Goal: Information Seeking & Learning: Learn about a topic

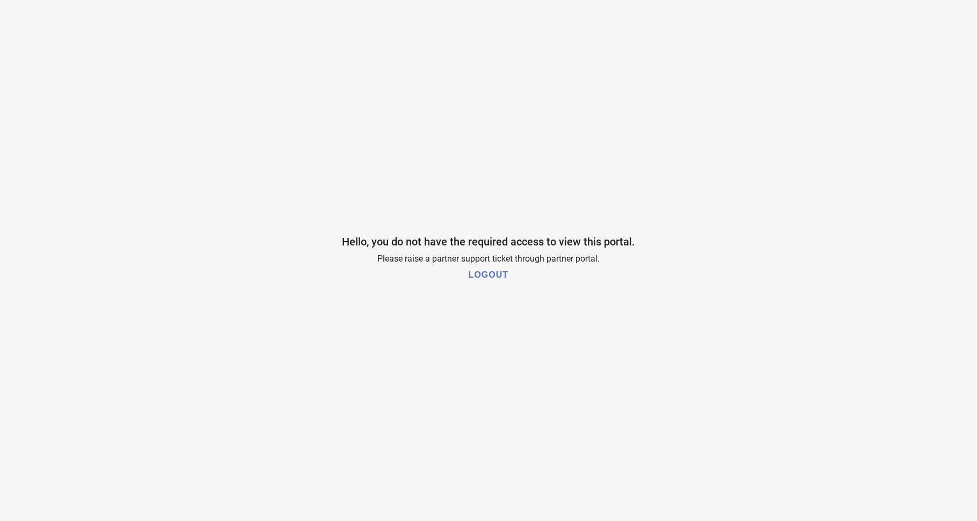
click at [491, 272] on h1 "LOGOUT" at bounding box center [489, 275] width 40 height 10
click at [493, 276] on h1 "LOGOUT" at bounding box center [489, 275] width 40 height 10
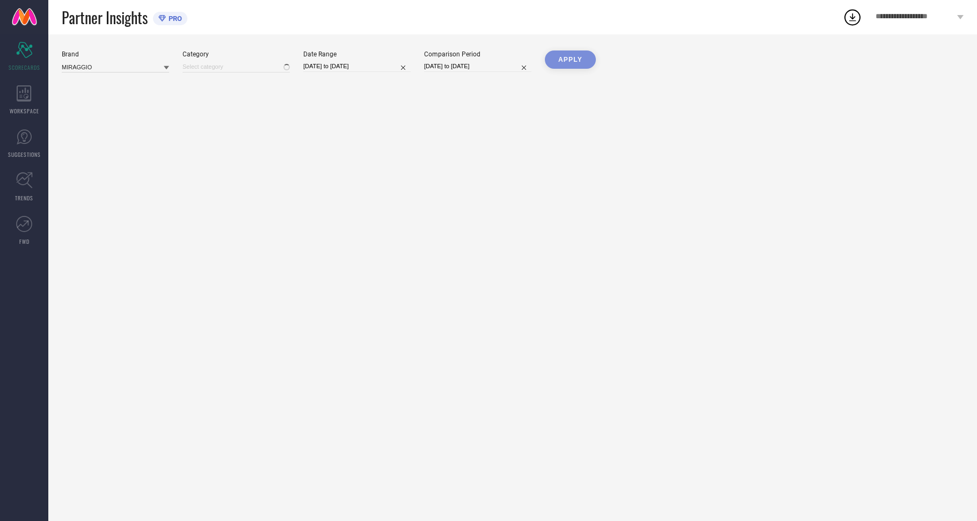
type input "All"
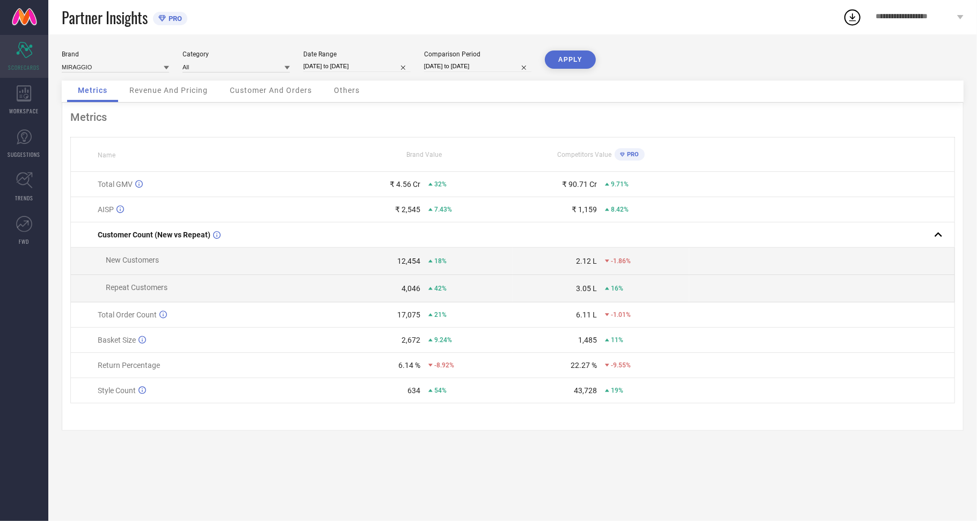
click at [23, 42] on icon at bounding box center [24, 50] width 16 height 16
click at [17, 107] on span "WORKSPACE" at bounding box center [25, 111] width 30 height 8
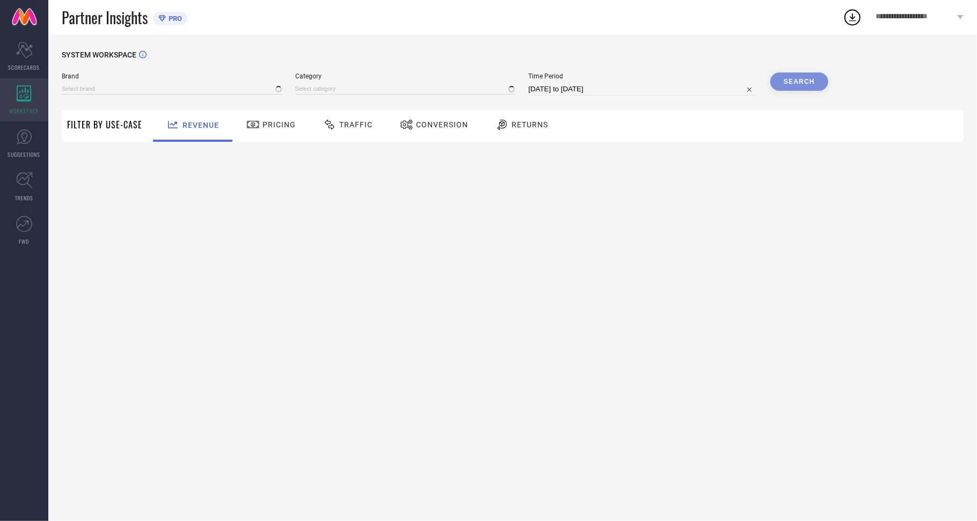
type input "MIRAGGIO"
type input "All"
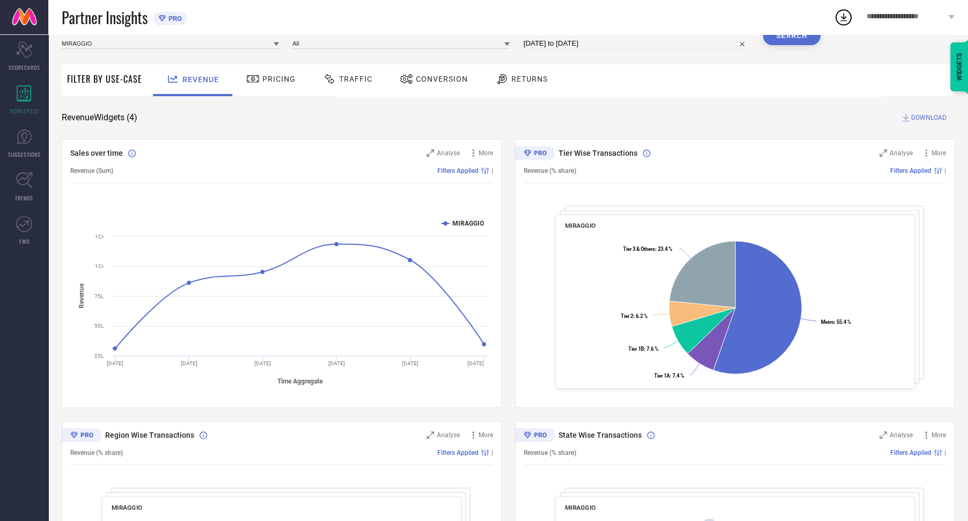
scroll to position [47, 0]
click at [478, 151] on icon at bounding box center [473, 152] width 11 height 11
click at [335, 374] on rect at bounding box center [281, 300] width 423 height 182
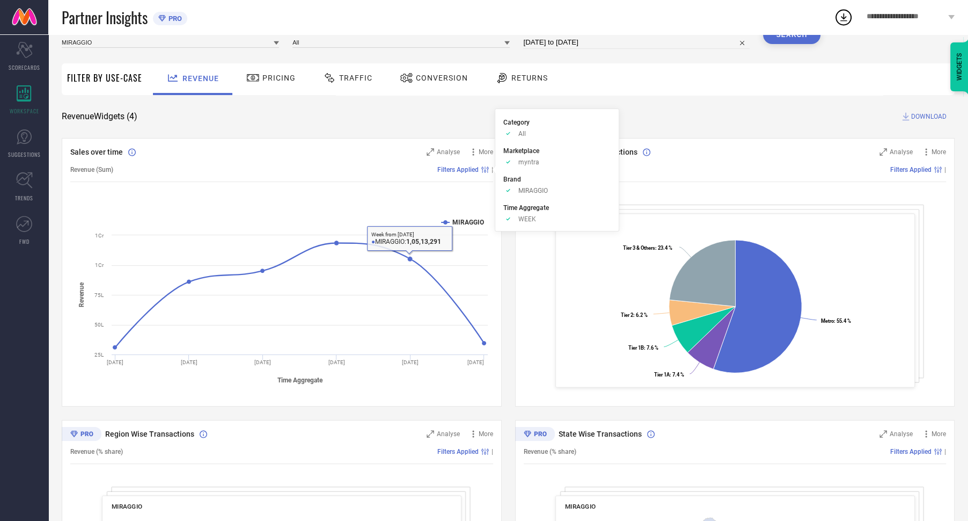
scroll to position [0, 0]
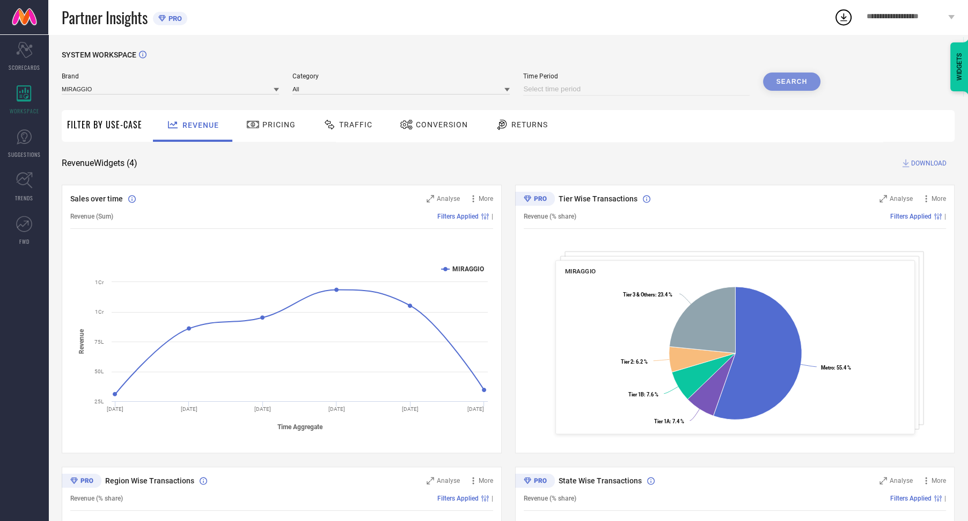
select select "8"
select select "2025"
select select "9"
select select "2025"
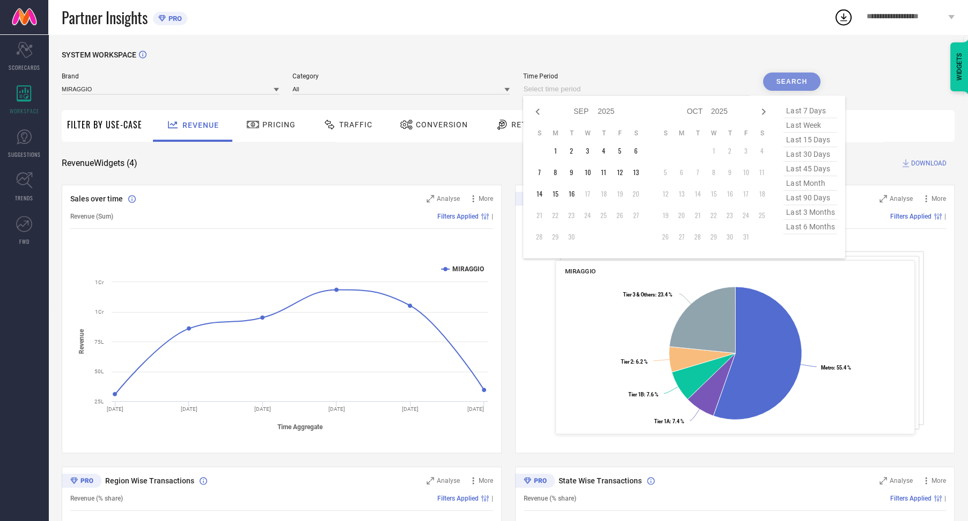
click at [641, 91] on input at bounding box center [636, 89] width 226 height 13
click at [561, 152] on td "1" at bounding box center [555, 151] width 16 height 16
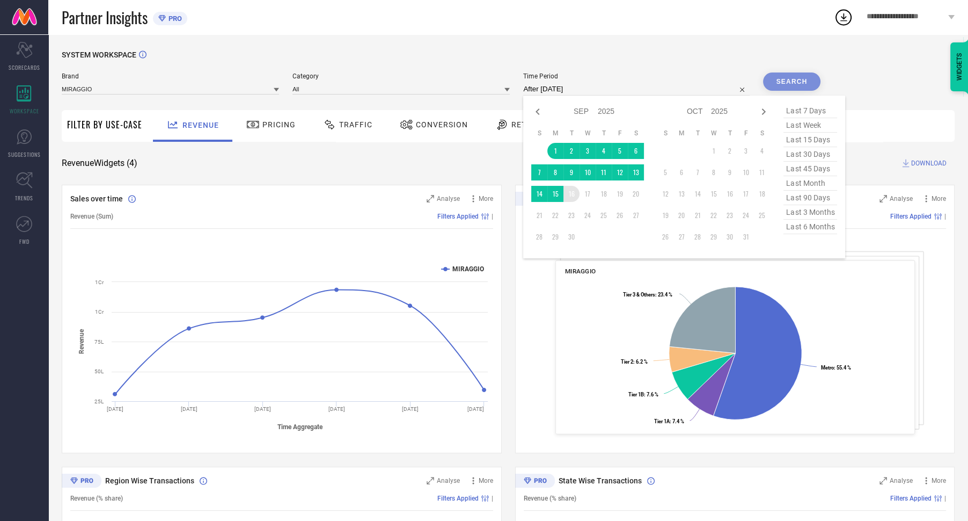
type input "01-09-2025 to 16-09-2025"
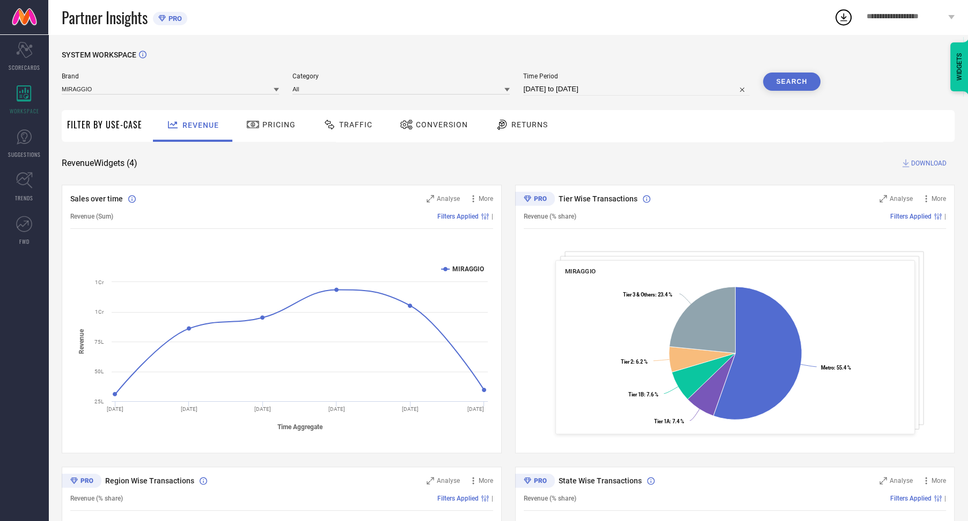
click at [792, 82] on button "Search" at bounding box center [792, 81] width 58 height 18
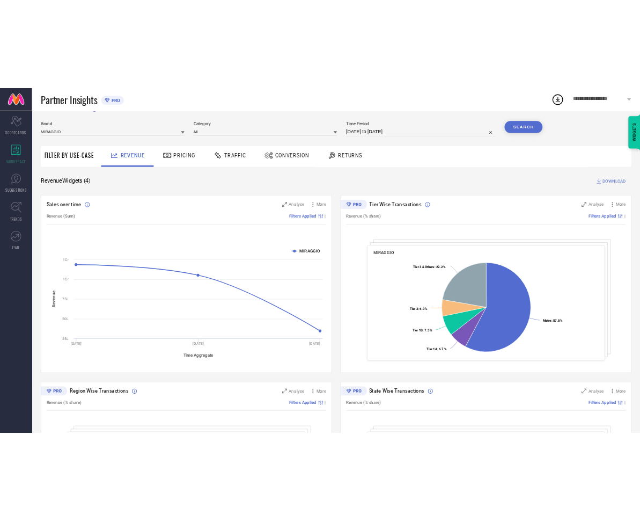
scroll to position [21, 0]
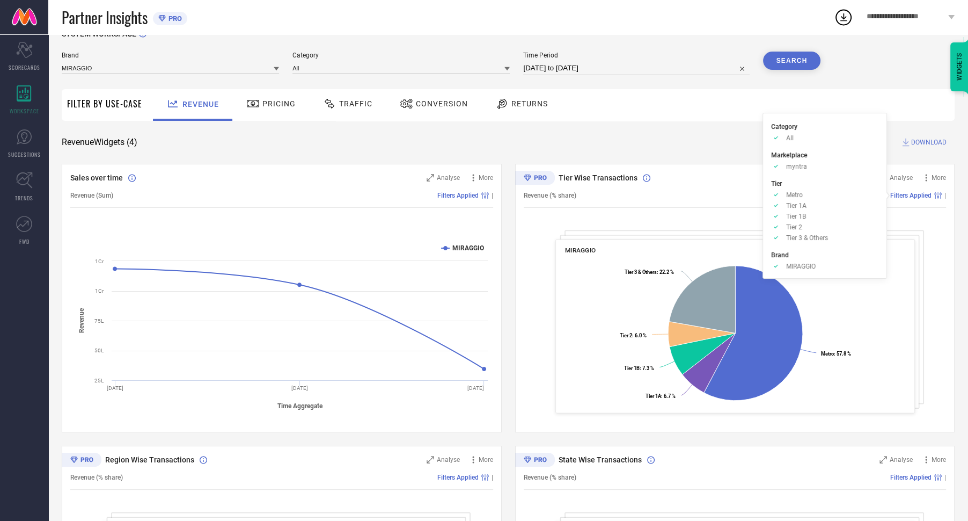
click at [914, 194] on span "Filters Applied" at bounding box center [910, 196] width 41 height 8
click at [714, 235] on div "Tier Wise Transactions Analyse More Revenue (% share) Filters Applied | MIRAGGI…" at bounding box center [735, 298] width 440 height 268
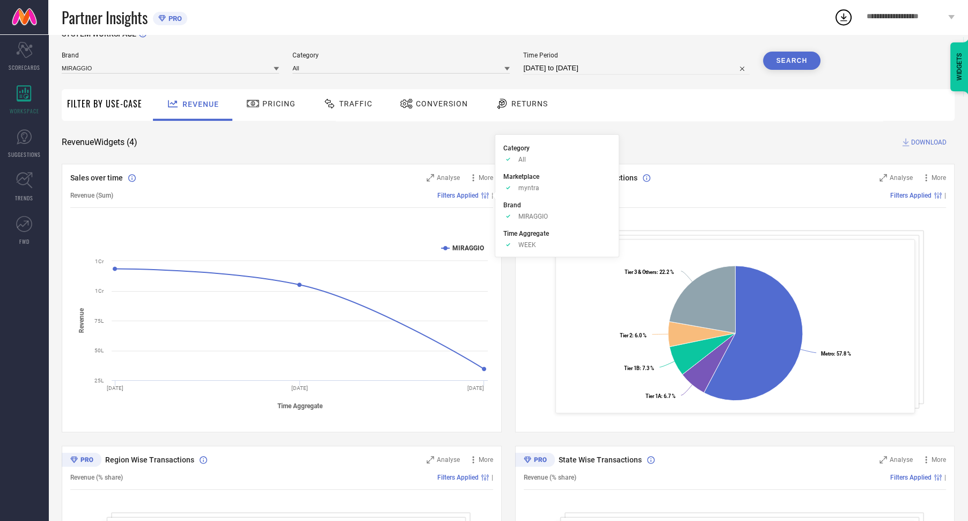
click at [461, 195] on span "Filters Applied" at bounding box center [457, 196] width 41 height 8
drag, startPoint x: 470, startPoint y: 197, endPoint x: 435, endPoint y: 201, distance: 35.7
click at [435, 201] on div "Revenue (Sum) Filters Applied |" at bounding box center [281, 195] width 423 height 25
click at [385, 211] on div "Sales over time Analyse More Revenue (Sum) Filters Applied | Created with Highc…" at bounding box center [282, 298] width 440 height 268
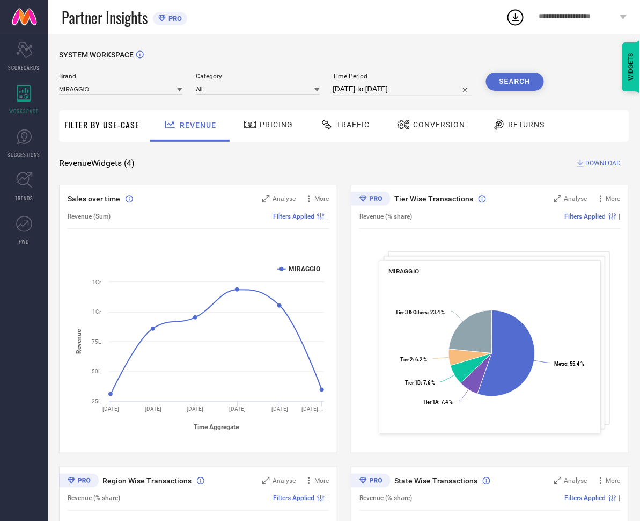
click at [598, 159] on span "DOWNLOAD" at bounding box center [603, 163] width 35 height 11
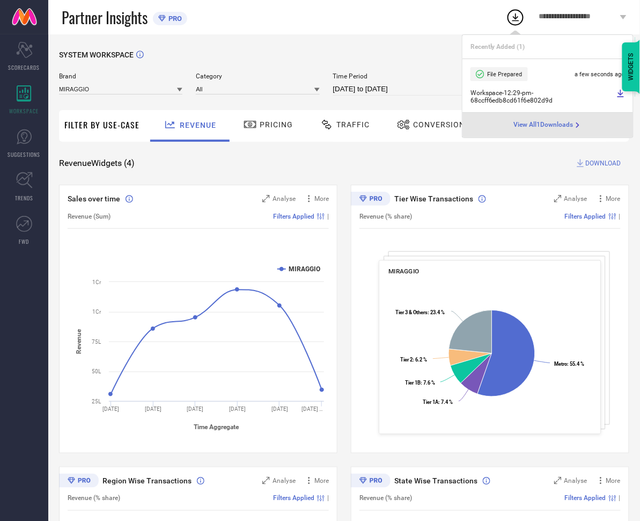
click at [538, 126] on span "View All 1 Downloads" at bounding box center [544, 125] width 60 height 9
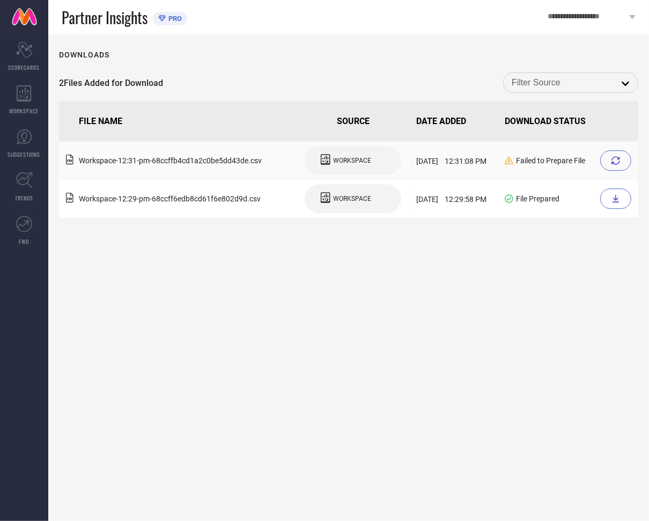
click at [615, 163] on icon at bounding box center [616, 160] width 9 height 9
click at [336, 157] on span "WORKSPACE" at bounding box center [352, 161] width 38 height 8
click at [620, 162] on icon at bounding box center [616, 160] width 9 height 9
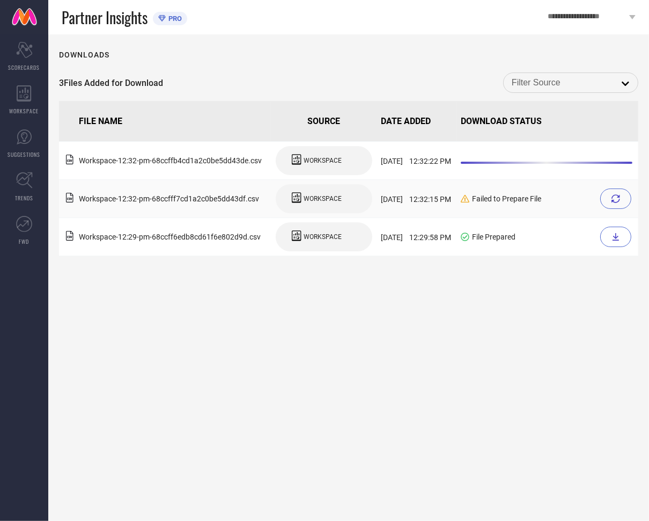
click at [622, 194] on div at bounding box center [616, 198] width 31 height 20
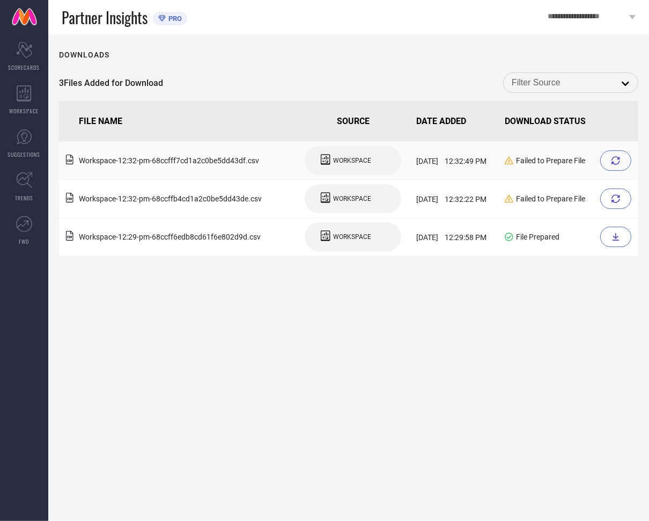
click at [334, 159] on span "WORKSPACE" at bounding box center [352, 161] width 38 height 8
click at [19, 94] on icon at bounding box center [24, 93] width 15 height 16
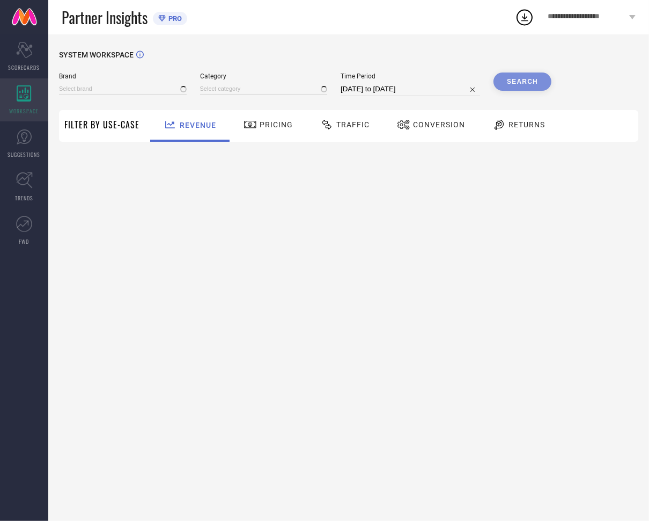
type input "MIRAGGIO"
type input "All"
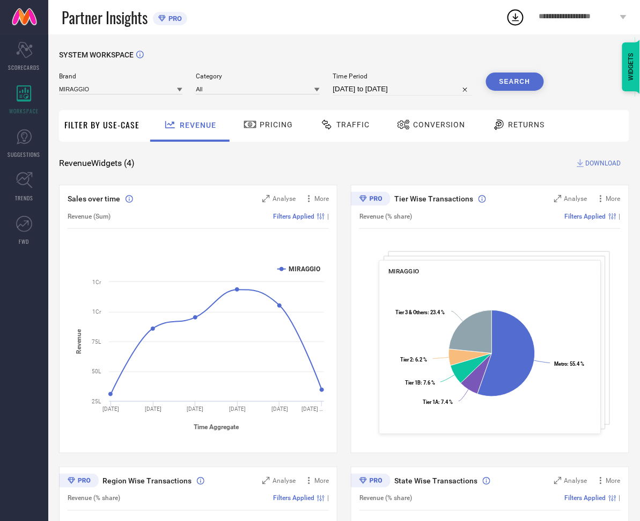
click at [177, 86] on div at bounding box center [179, 89] width 5 height 10
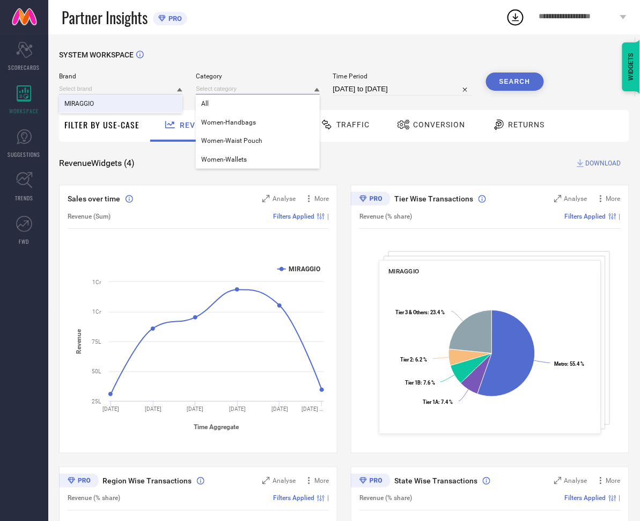
click at [257, 89] on input at bounding box center [257, 88] width 123 height 11
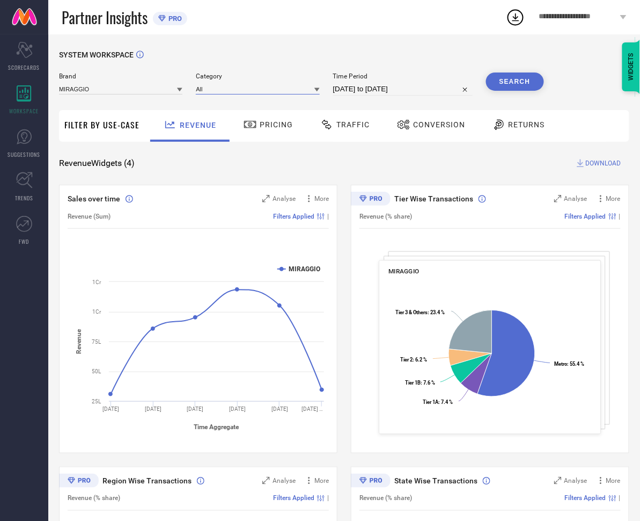
click at [265, 94] on input at bounding box center [257, 88] width 123 height 11
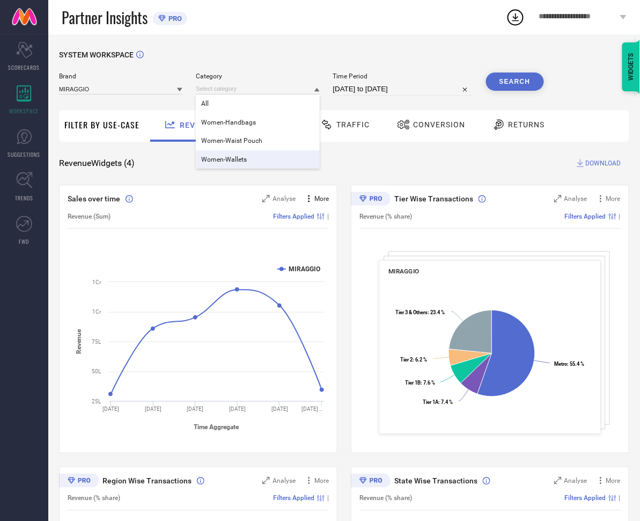
click at [317, 200] on span "More" at bounding box center [322, 199] width 14 height 8
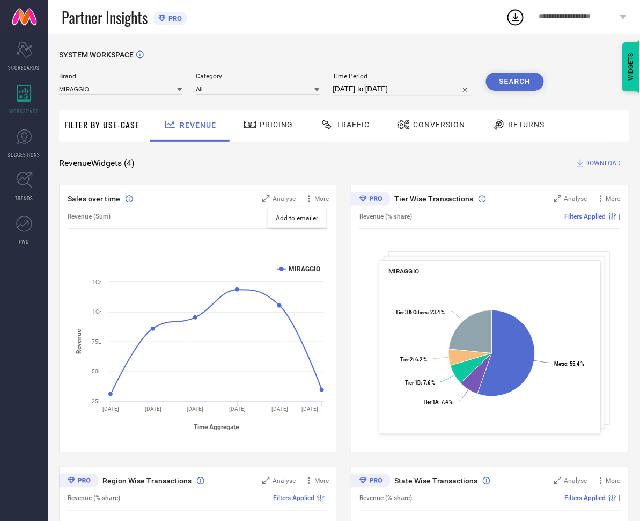
click at [338, 210] on div "Sales over time Analyse More Add to emailer Revenue (Sum) Filters Applied | Cre…" at bounding box center [198, 319] width 279 height 268
click at [282, 199] on span "Analyse" at bounding box center [284, 199] width 23 height 8
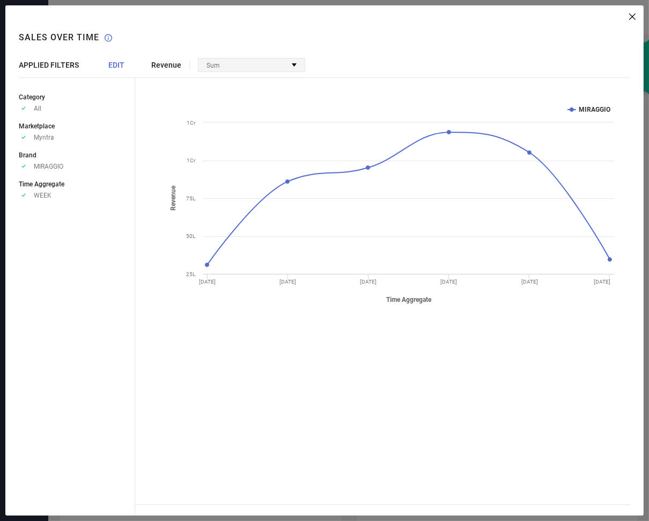
click at [288, 62] on div "Sum" at bounding box center [252, 65] width 106 height 13
click at [631, 15] on icon at bounding box center [633, 16] width 6 height 6
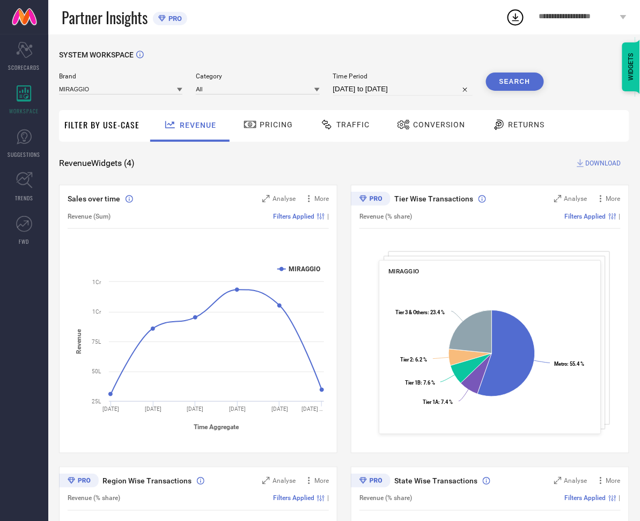
click at [262, 131] on div "Pricing" at bounding box center [268, 124] width 55 height 18
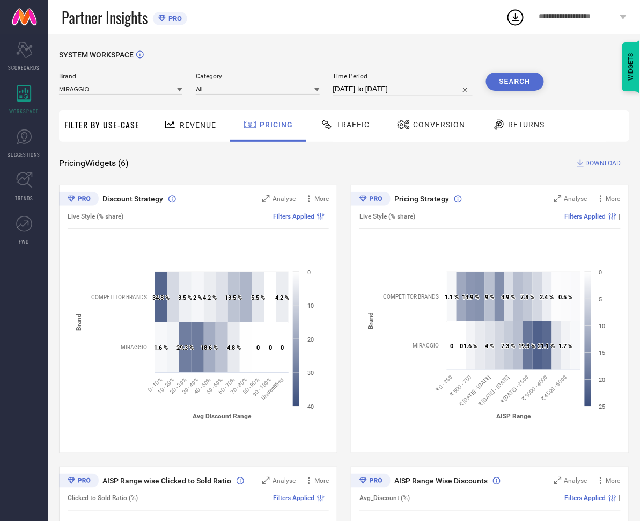
click at [339, 126] on span "Traffic" at bounding box center [353, 124] width 33 height 9
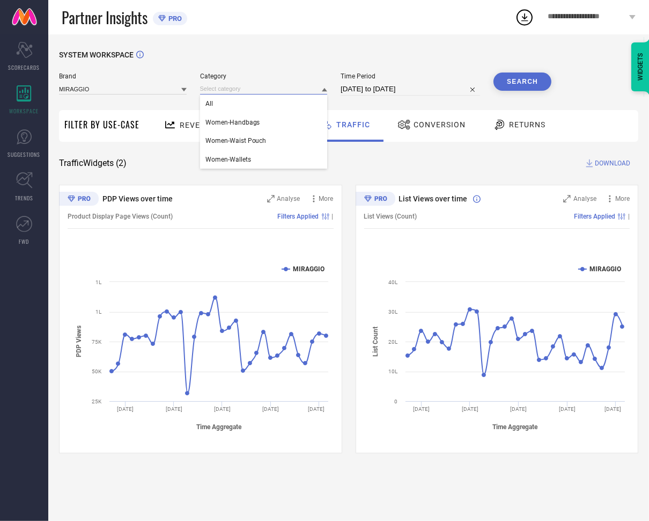
click at [275, 89] on input at bounding box center [264, 88] width 128 height 11
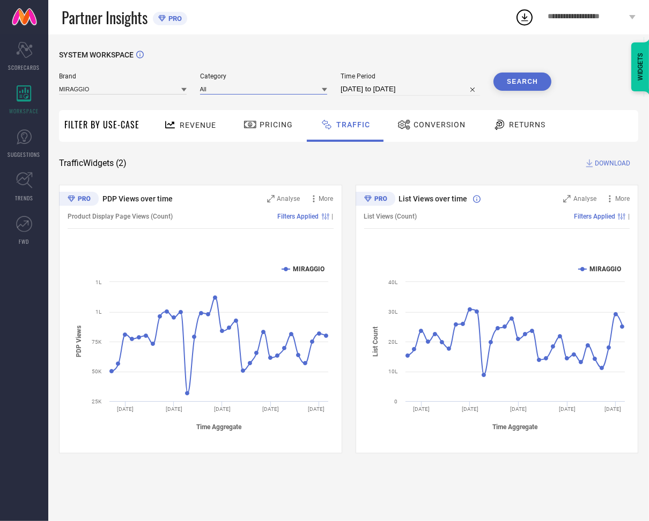
click at [275, 89] on input at bounding box center [264, 88] width 128 height 11
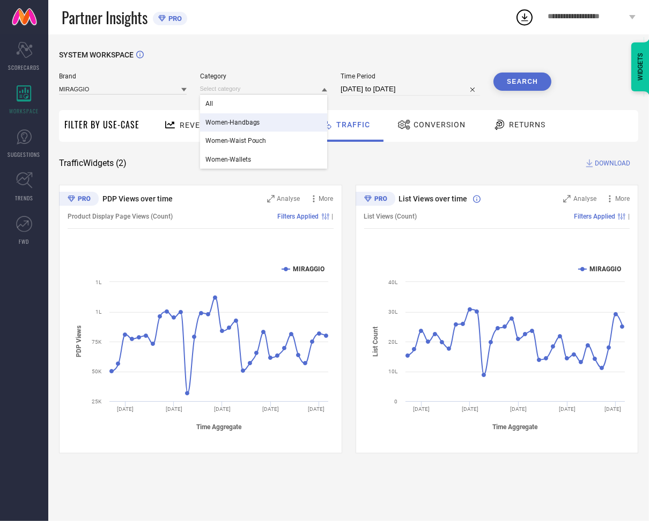
click at [354, 172] on div "SYSTEM WORKSPACE Brand MIRAGGIO Category All Women-Handbags Women-Waist Pouch W…" at bounding box center [349, 251] width 580 height 403
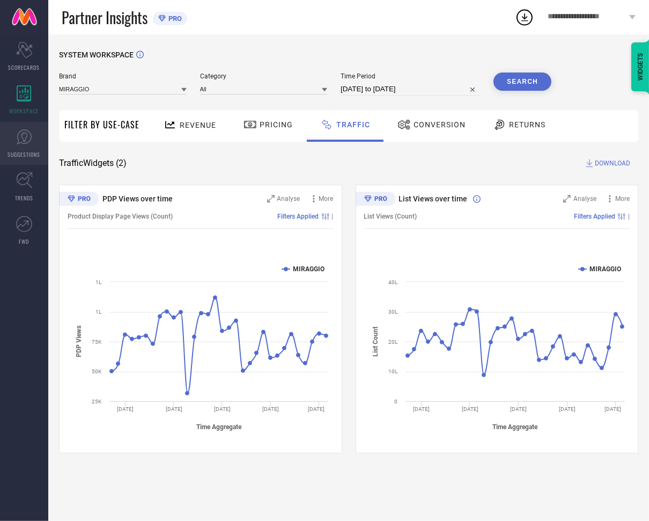
click at [12, 145] on link "SUGGESTIONS" at bounding box center [24, 143] width 48 height 43
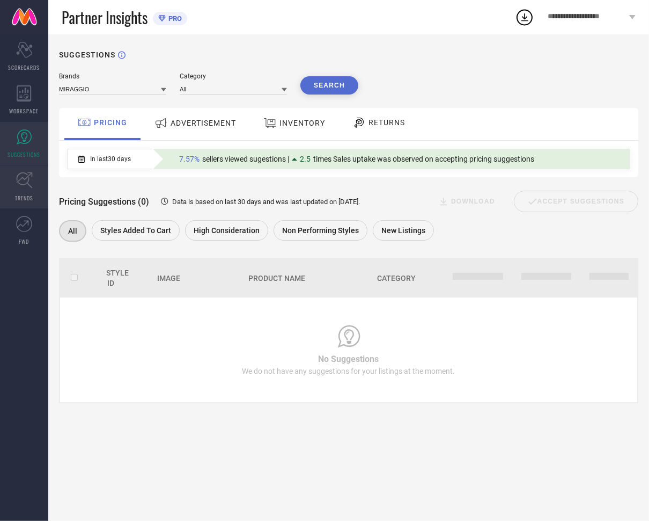
click at [26, 177] on icon at bounding box center [24, 180] width 17 height 17
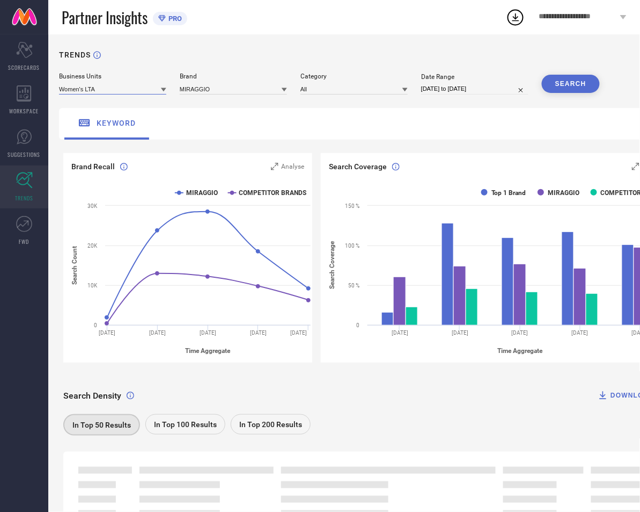
click at [121, 87] on input at bounding box center [112, 88] width 107 height 11
click at [235, 83] on div "MIRAGGIO" at bounding box center [233, 89] width 107 height 12
click at [319, 87] on input at bounding box center [354, 88] width 107 height 11
click at [322, 283] on div "Search Coverage Analyse Created with Highcharts 9.3.3 Time Aggregate Search Cov…" at bounding box center [497, 262] width 361 height 218
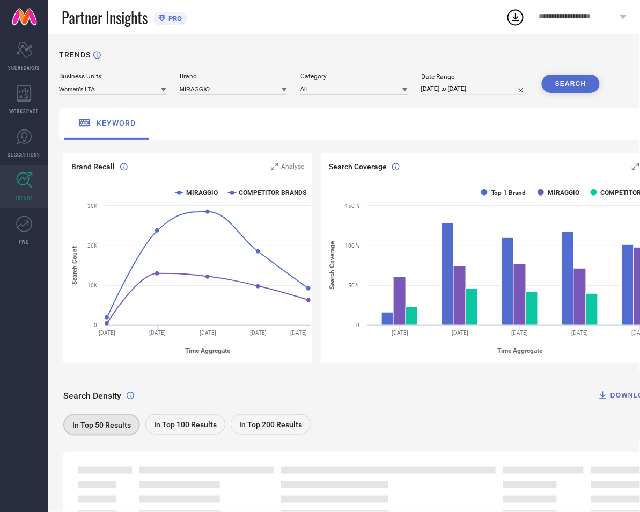
scroll to position [65, 0]
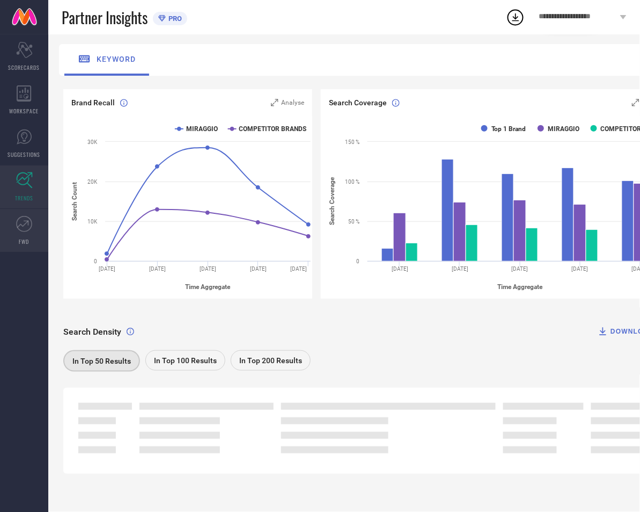
click at [5, 235] on link "FWD" at bounding box center [24, 230] width 48 height 43
